Goal: Check status: Check status

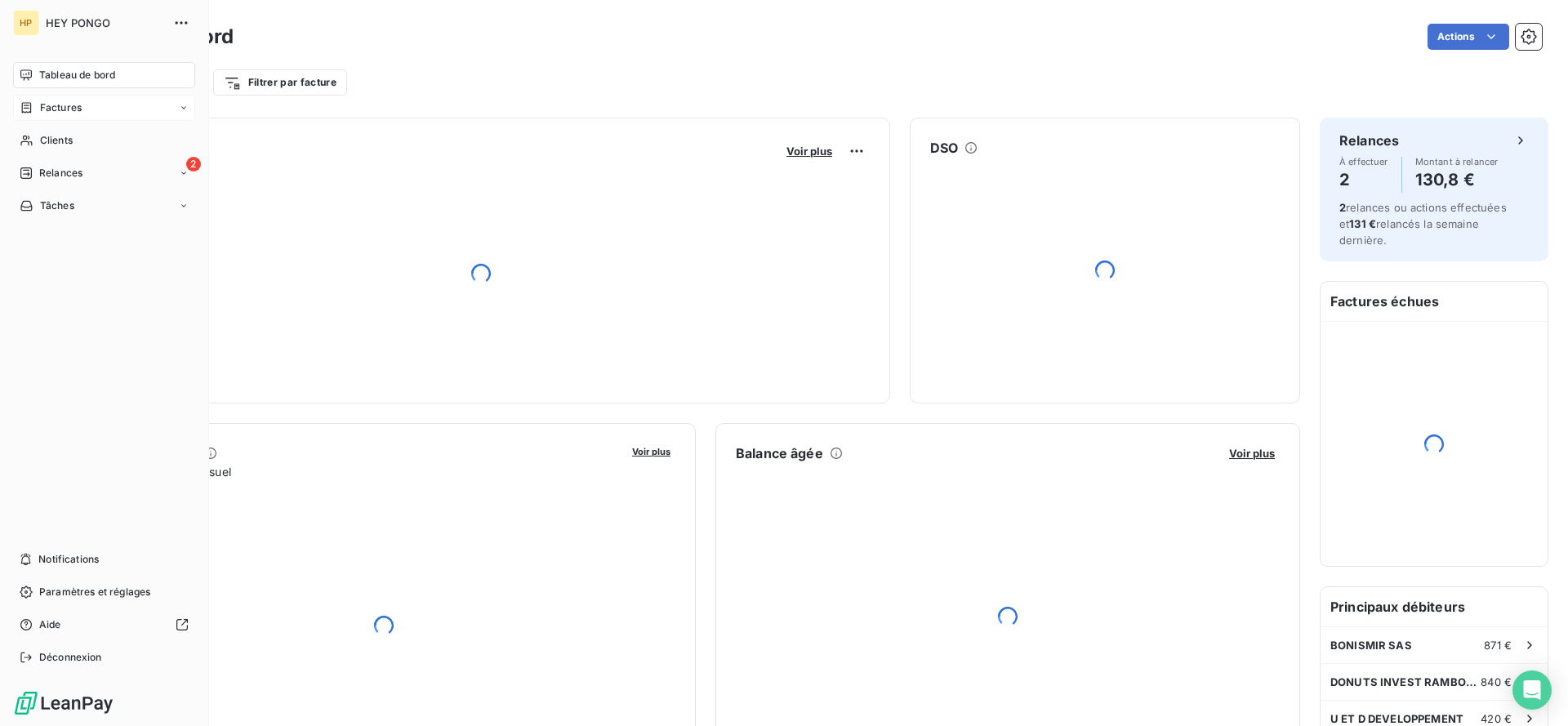
click at [40, 109] on span "Factures" at bounding box center [61, 108] width 41 height 15
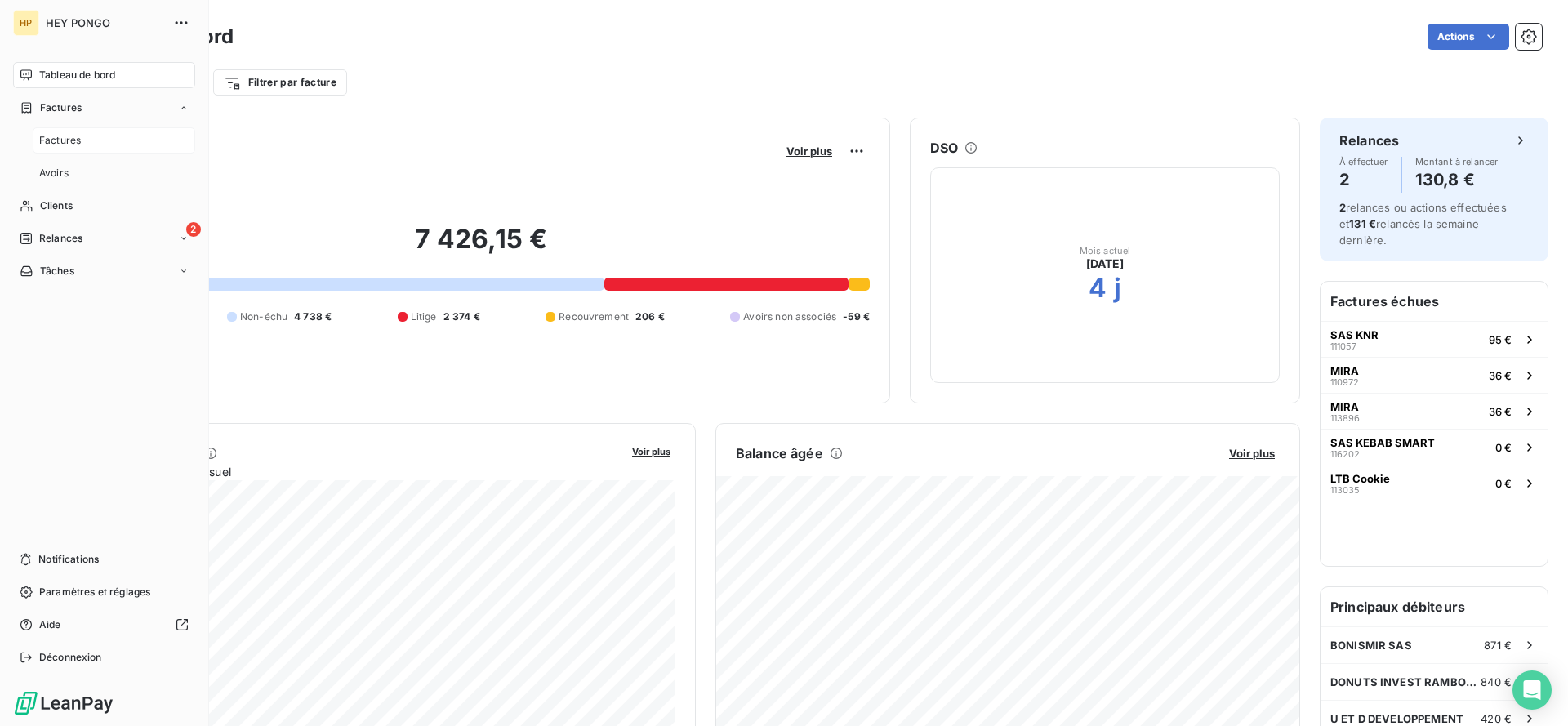
click at [54, 134] on span "Factures" at bounding box center [60, 140] width 41 height 15
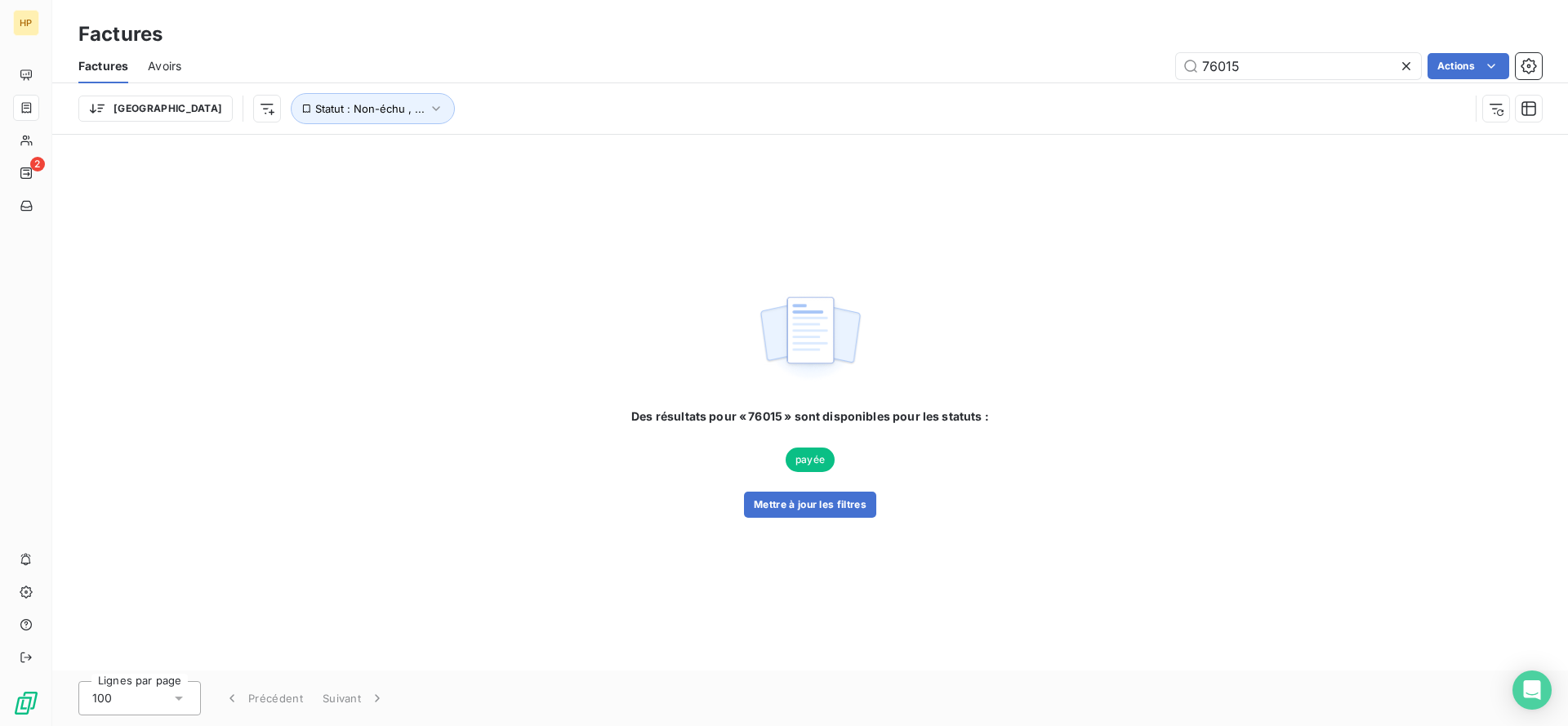
type input "76015"
click at [1409, 64] on icon at bounding box center [1406, 66] width 17 height 17
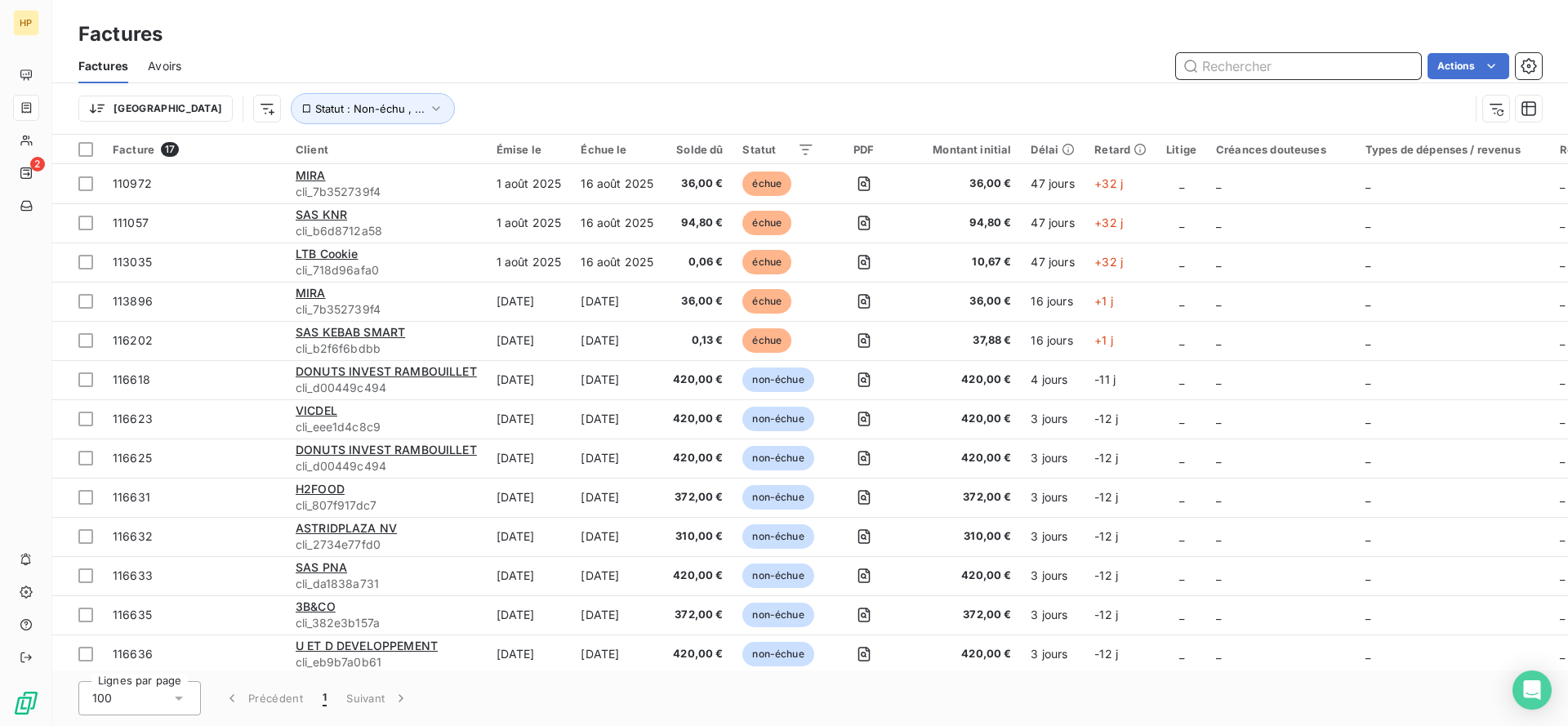
click at [1277, 60] on input "text" at bounding box center [1299, 66] width 245 height 26
paste input "76015"
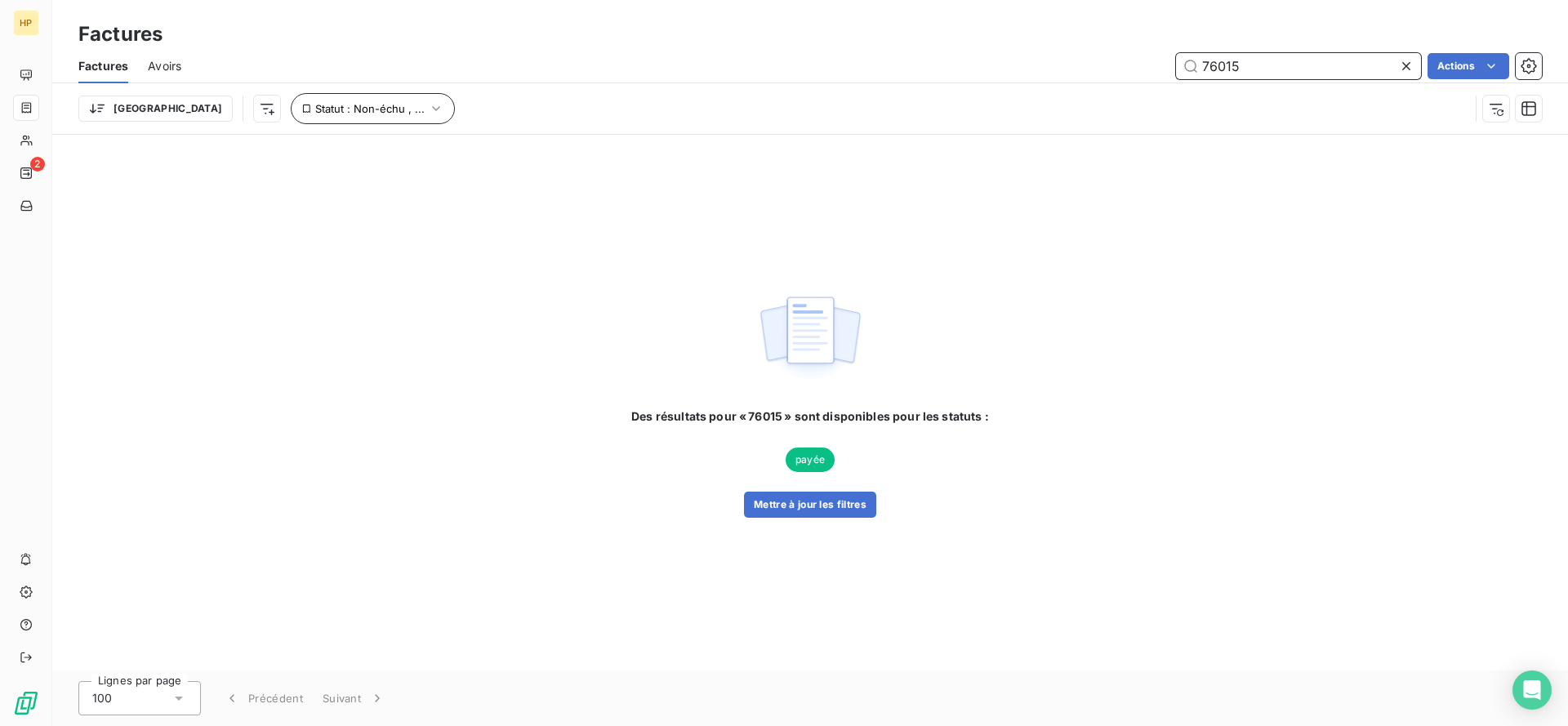
type input "76015"
click at [315, 111] on span "Statut : Non-échu , ..." at bounding box center [369, 108] width 110 height 13
click at [466, 154] on span "non-échue" at bounding box center [437, 151] width 61 height 15
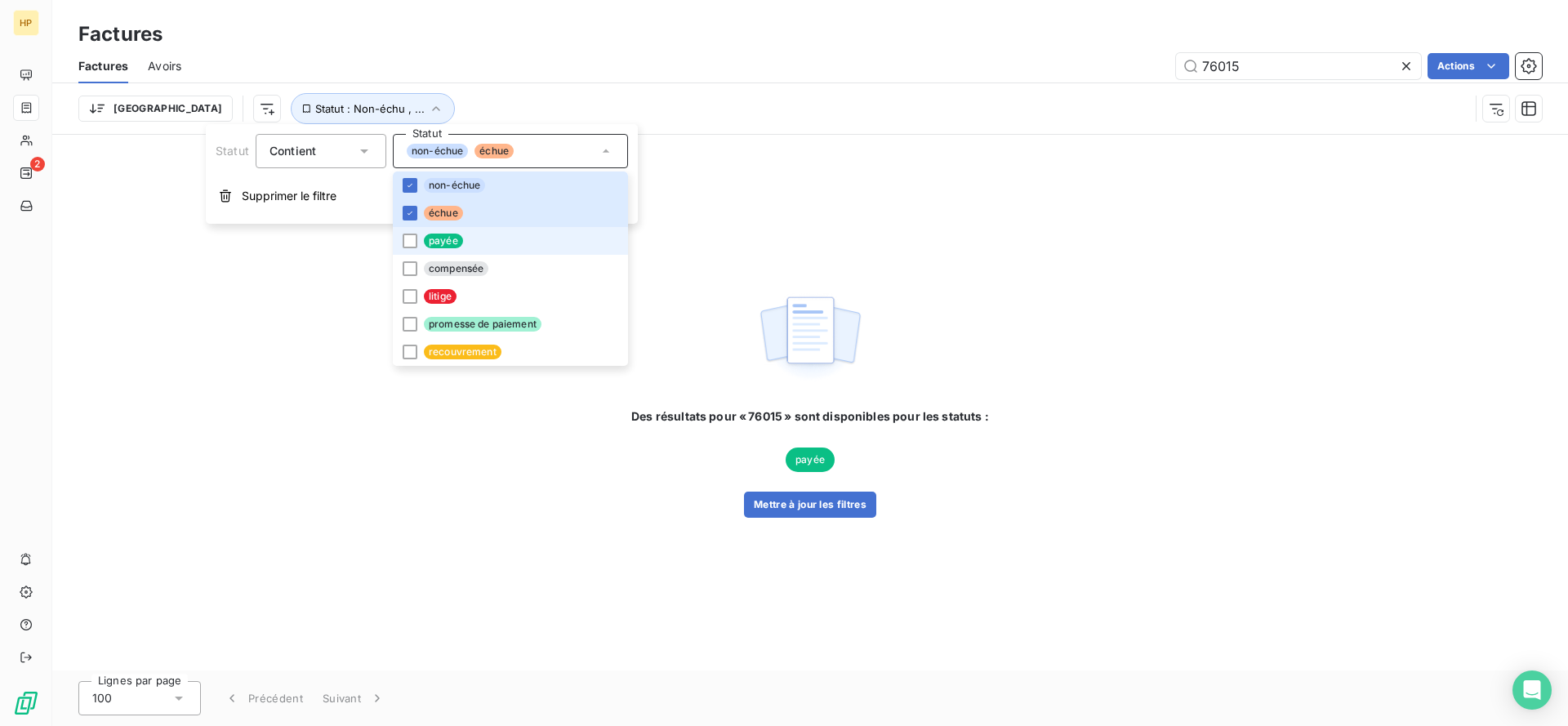
click at [448, 243] on span "payée" at bounding box center [444, 241] width 39 height 15
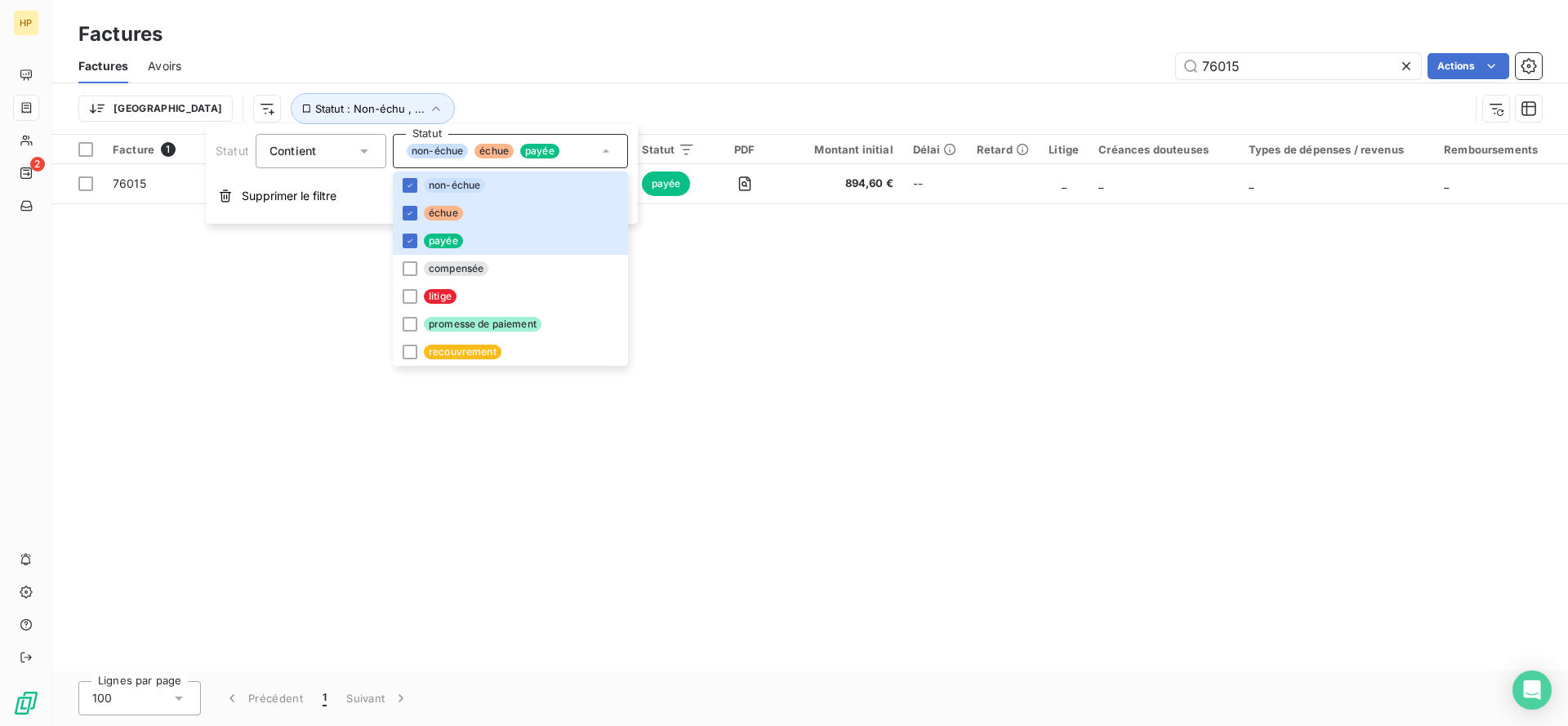
click at [775, 46] on div "Factures" at bounding box center [810, 35] width 1516 height 30
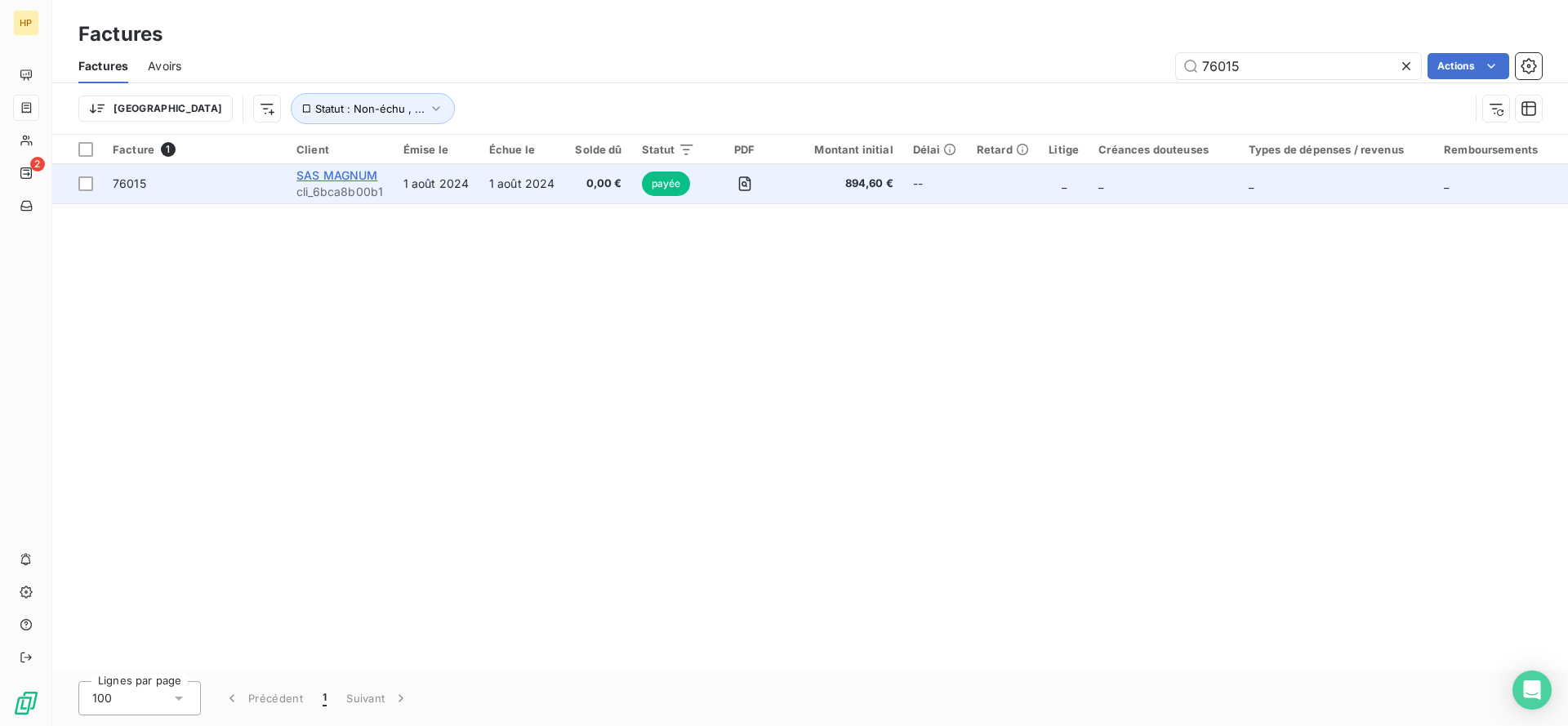
click at [342, 177] on span "SAS MAGNUM" at bounding box center [336, 175] width 82 height 14
